Goal: Task Accomplishment & Management: Manage account settings

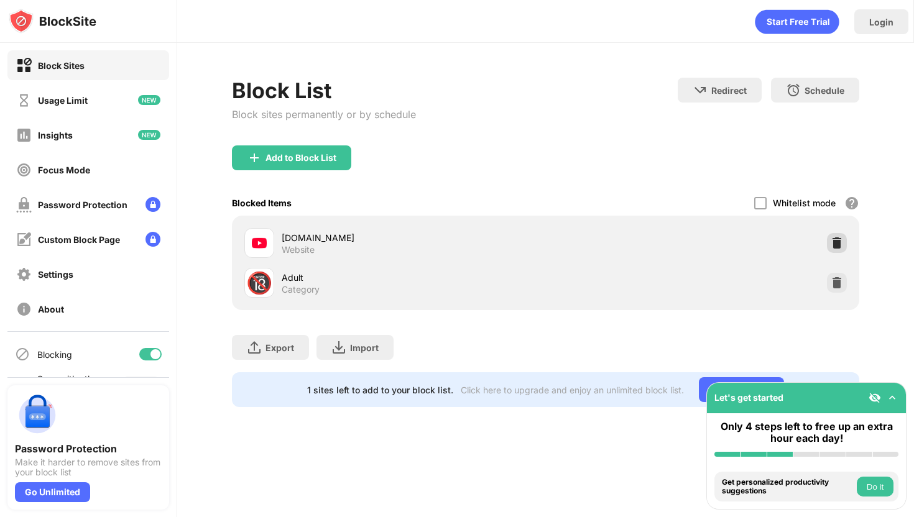
click at [838, 241] on img at bounding box center [836, 243] width 12 height 12
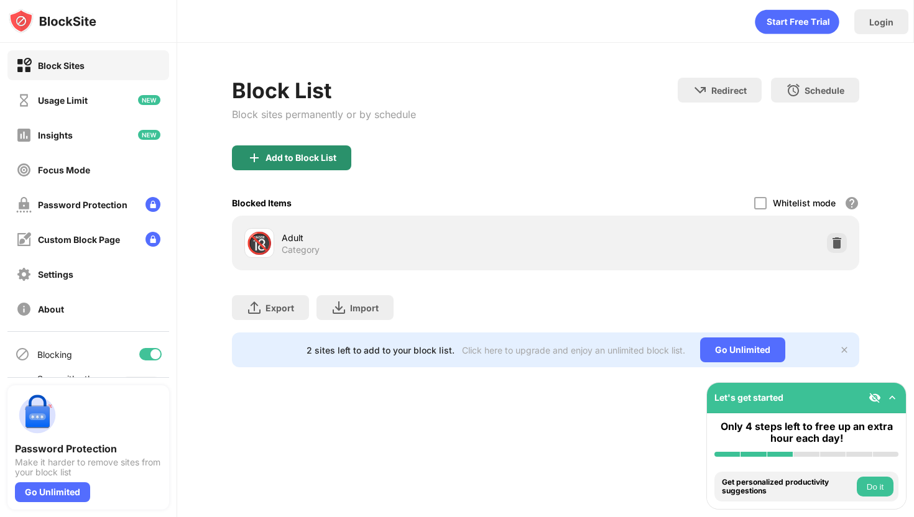
click at [305, 145] on div "Add to Block List" at bounding box center [291, 157] width 119 height 25
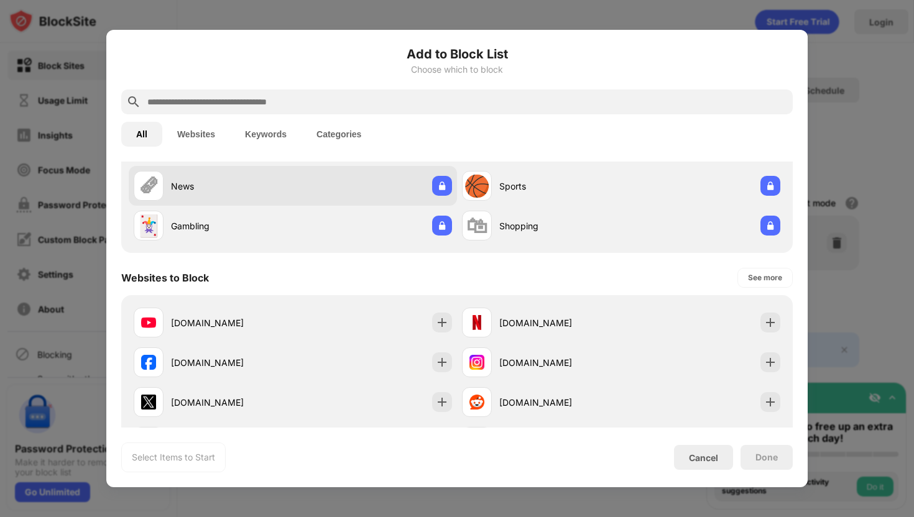
scroll to position [190, 0]
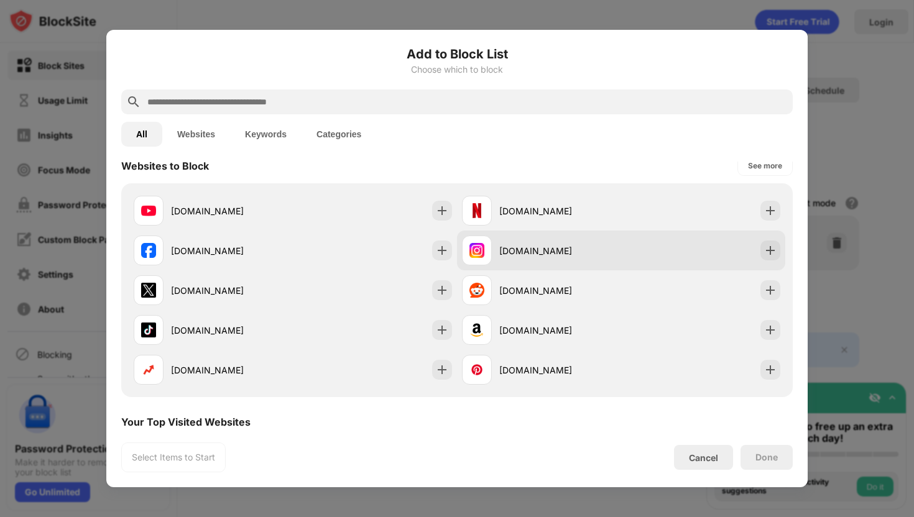
click at [592, 257] on div "instagram.com" at bounding box center [541, 251] width 159 height 30
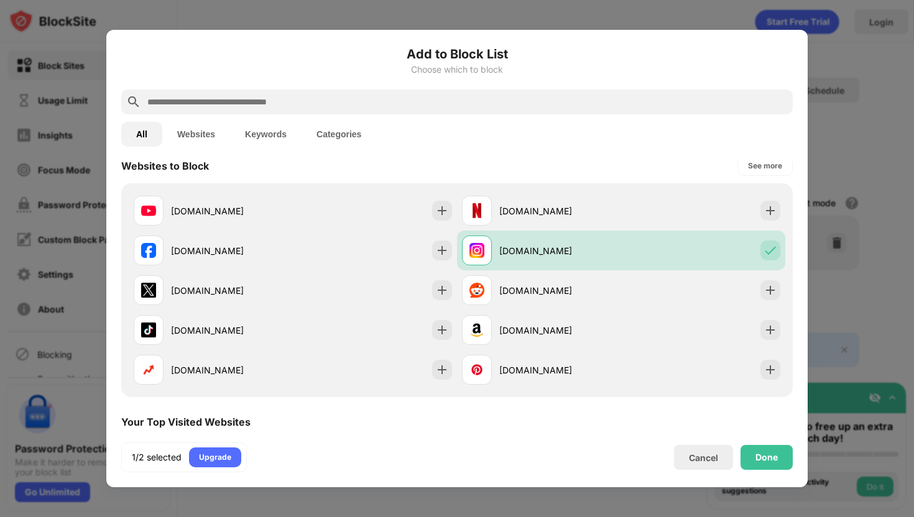
click at [761, 447] on div "Done" at bounding box center [766, 457] width 52 height 25
